Goal: Task Accomplishment & Management: Manage account settings

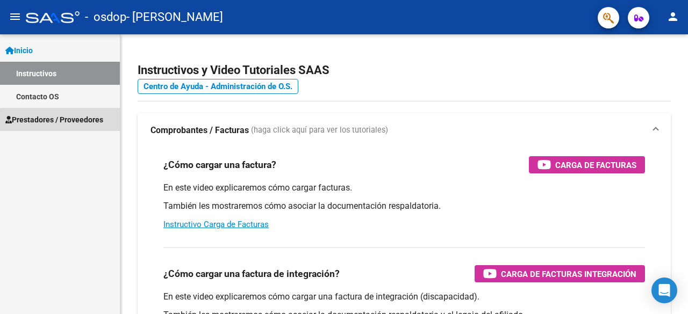
click at [77, 122] on span "Prestadores / Proveedores" at bounding box center [54, 120] width 98 height 12
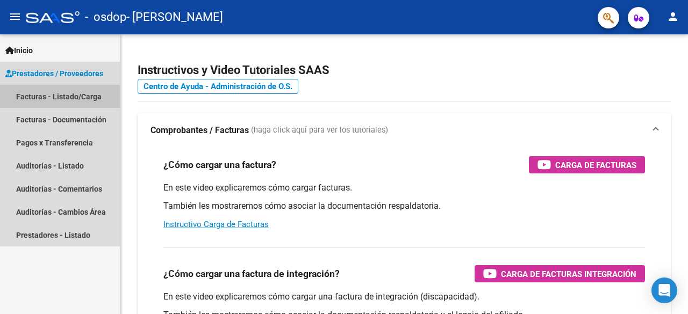
click at [68, 96] on link "Facturas - Listado/Carga" at bounding box center [60, 96] width 120 height 23
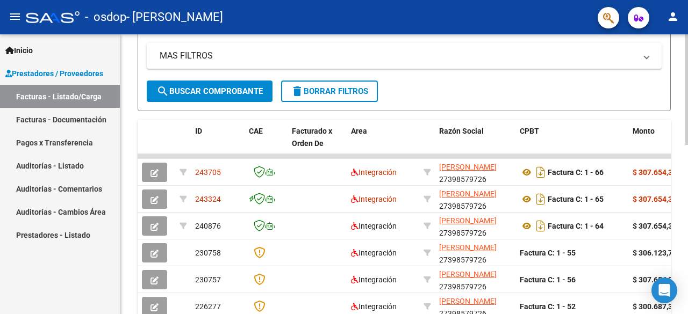
scroll to position [237, 0]
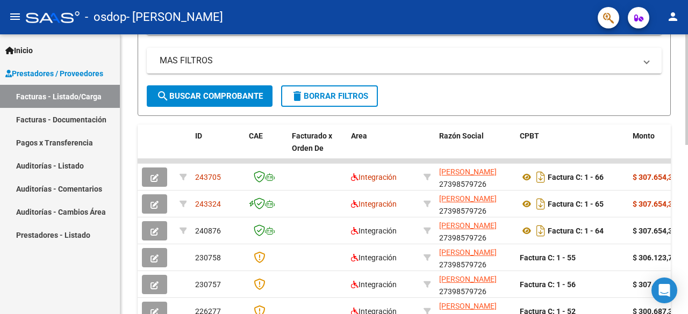
click at [687, 185] on div at bounding box center [686, 185] width 3 height 111
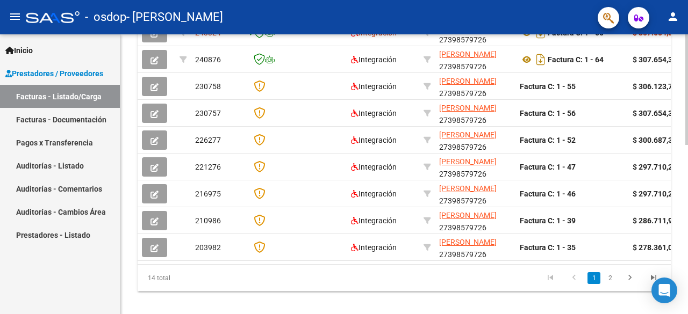
scroll to position [428, 0]
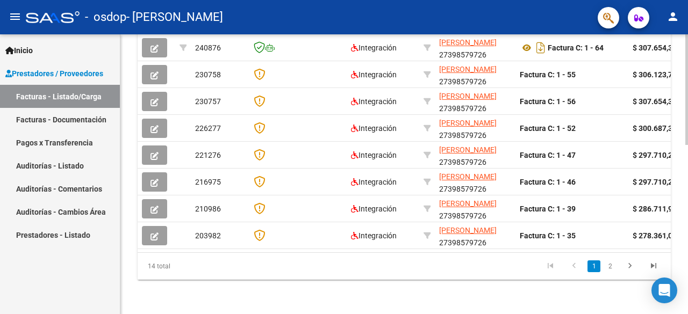
click at [687, 245] on div at bounding box center [686, 259] width 3 height 111
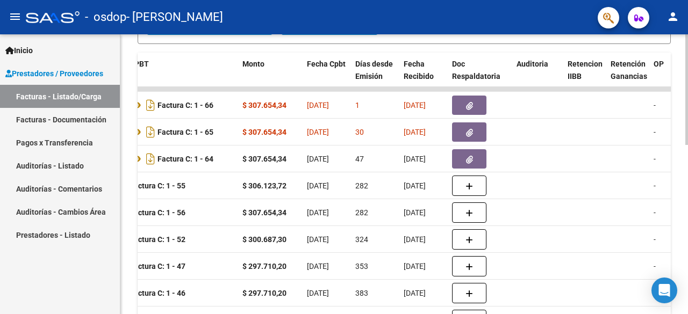
scroll to position [311, 0]
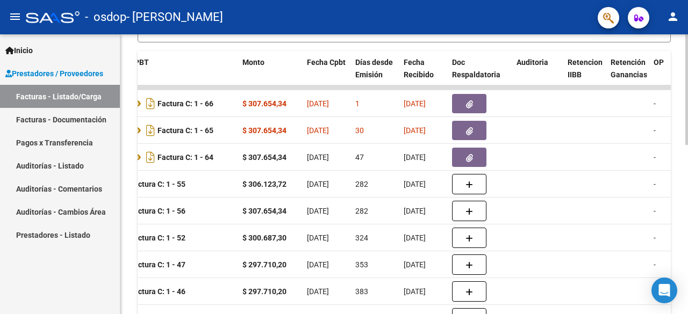
click at [685, 173] on div at bounding box center [686, 215] width 3 height 111
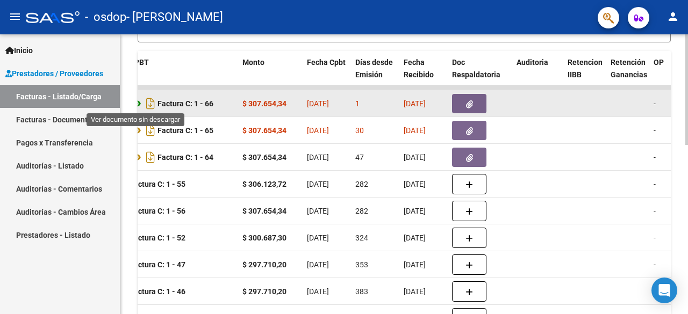
click at [141, 102] on icon at bounding box center [137, 103] width 14 height 13
click at [473, 102] on button "button" at bounding box center [469, 103] width 34 height 19
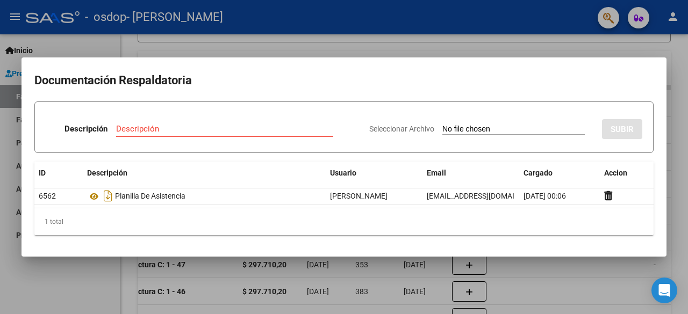
click at [448, 37] on div at bounding box center [344, 157] width 688 height 314
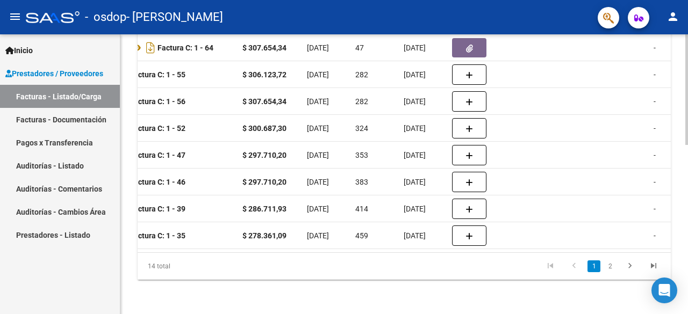
scroll to position [428, 0]
click at [687, 268] on div at bounding box center [686, 259] width 3 height 111
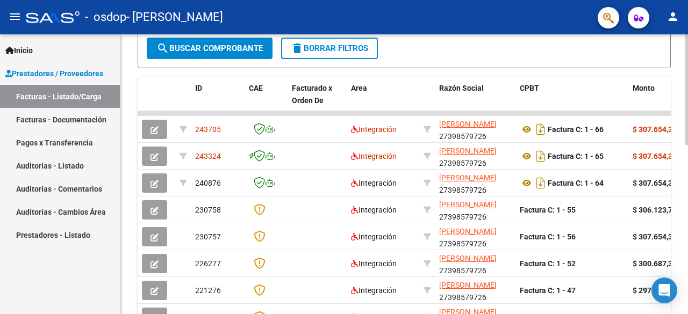
scroll to position [281, 0]
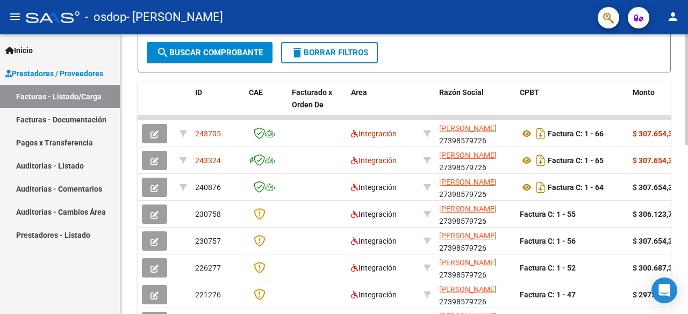
click at [686, 177] on div at bounding box center [686, 202] width 3 height 111
